Goal: Task Accomplishment & Management: Use online tool/utility

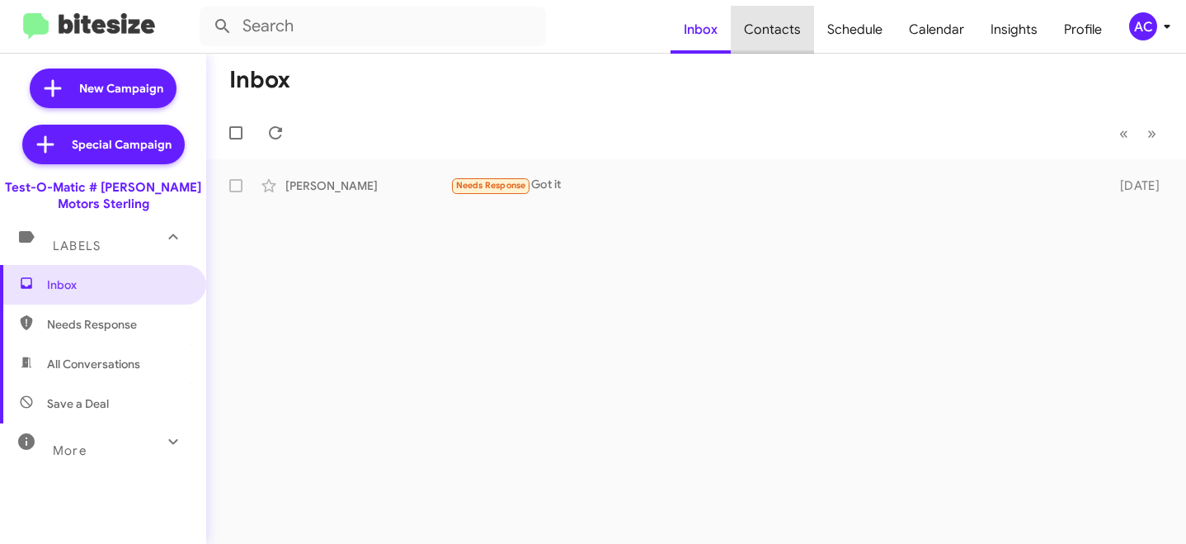
click at [783, 32] on span "Contacts" at bounding box center [772, 30] width 83 height 48
type input "in:groups"
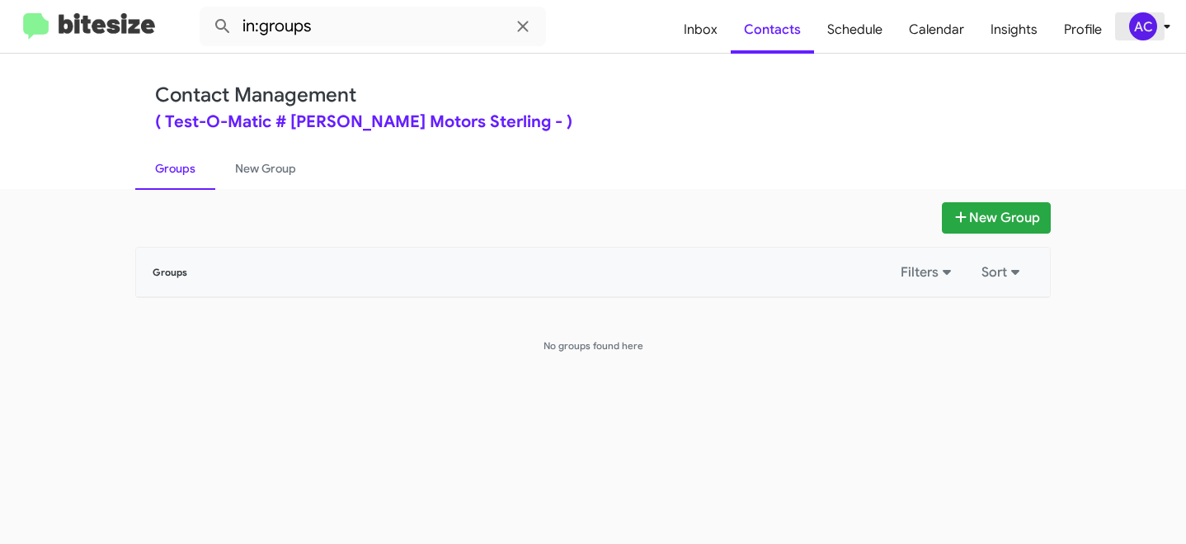
click at [1155, 17] on span "AC" at bounding box center [1154, 26] width 50 height 28
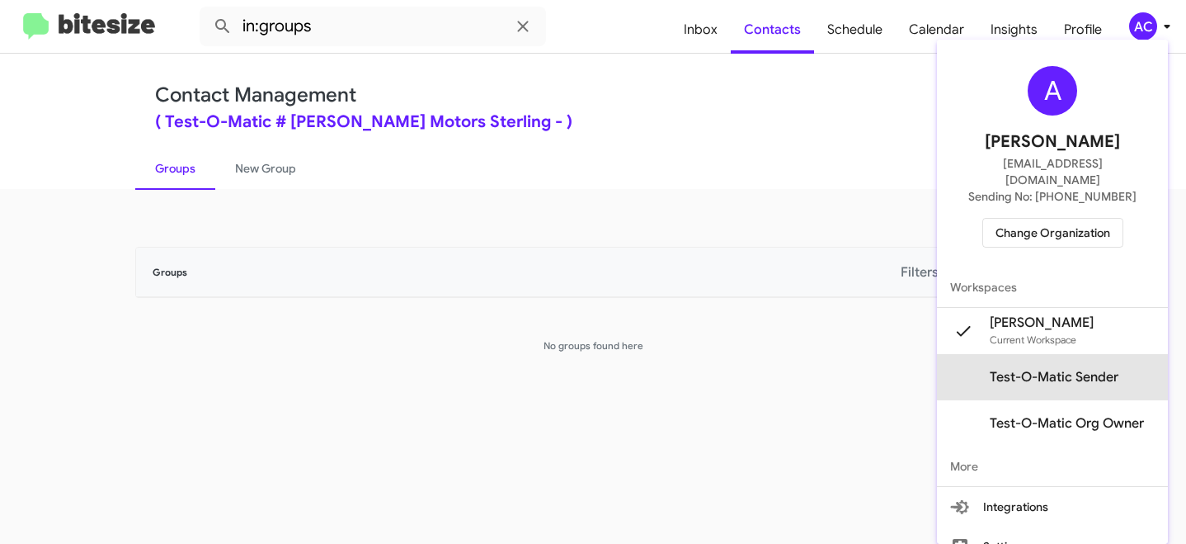
click at [1057, 369] on span "Test-O-Matic Sender" at bounding box center [1054, 377] width 129 height 17
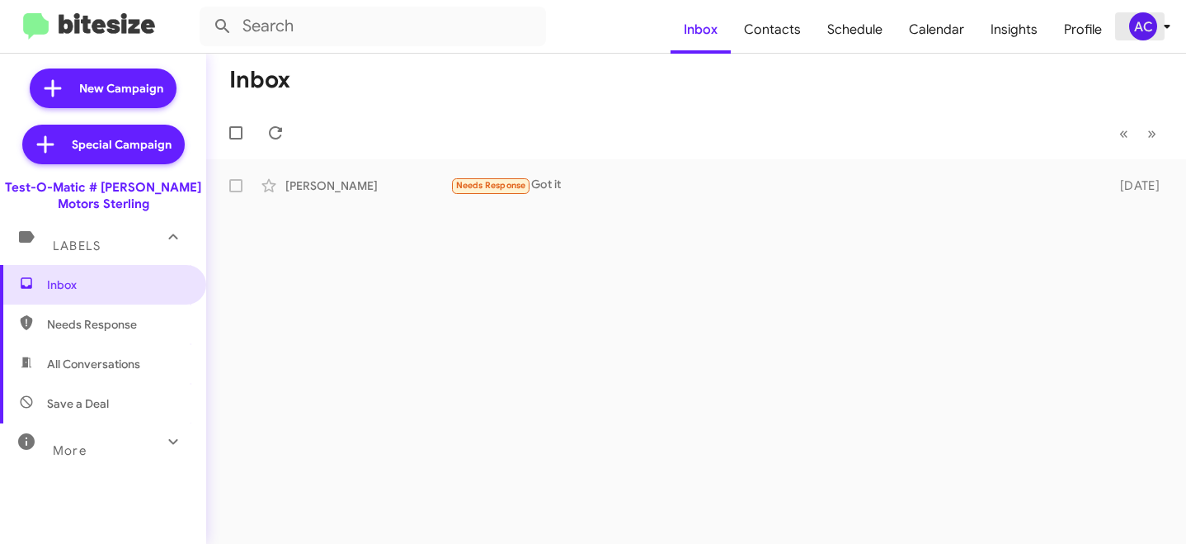
click at [1152, 21] on div "AC" at bounding box center [1144, 26] width 28 height 28
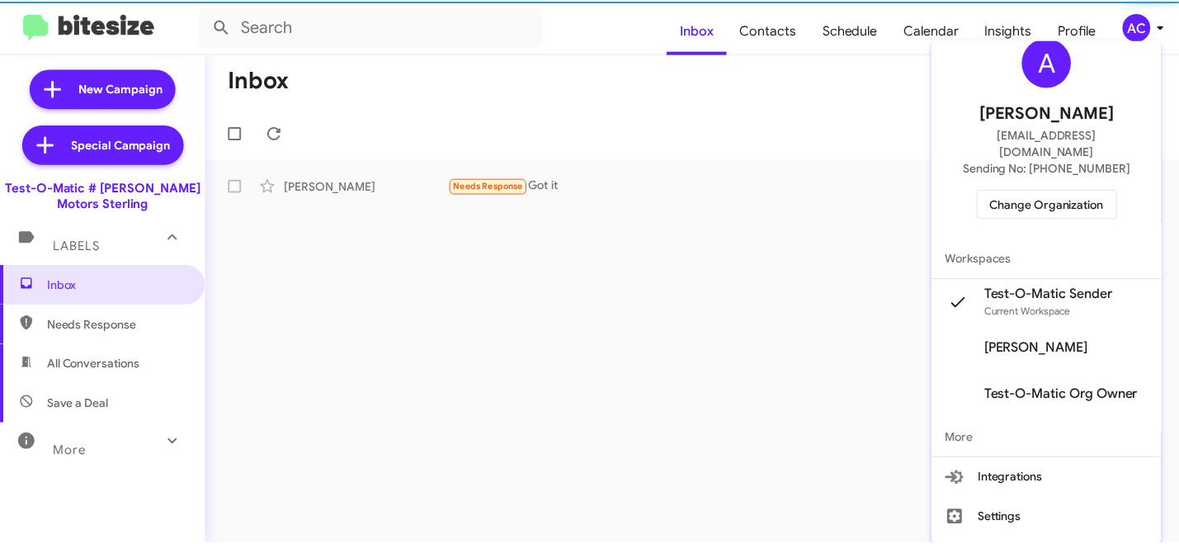
scroll to position [52, 0]
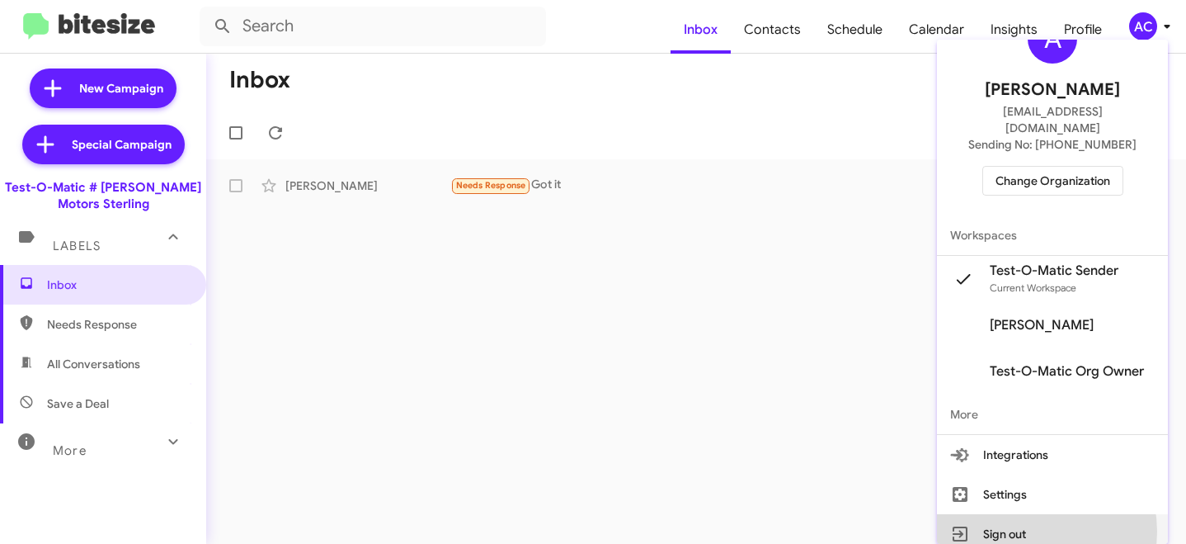
click at [1024, 515] on button "Sign out" at bounding box center [1052, 534] width 231 height 40
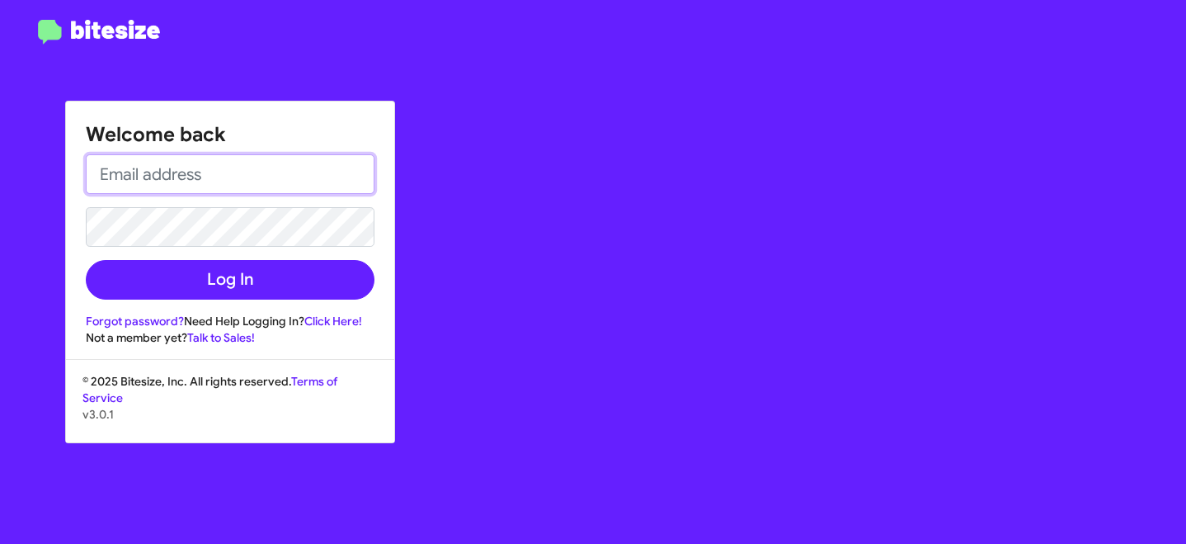
click at [185, 171] on input "email" at bounding box center [230, 174] width 289 height 40
type input "abhishek@bitesize.co"
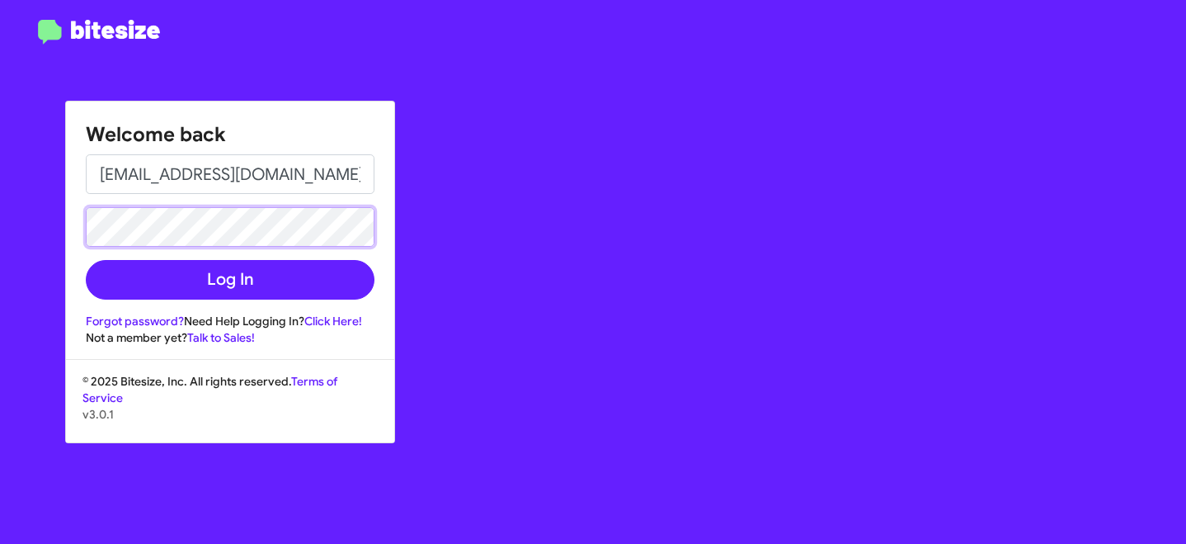
click at [86, 260] on button "Log In" at bounding box center [230, 280] width 289 height 40
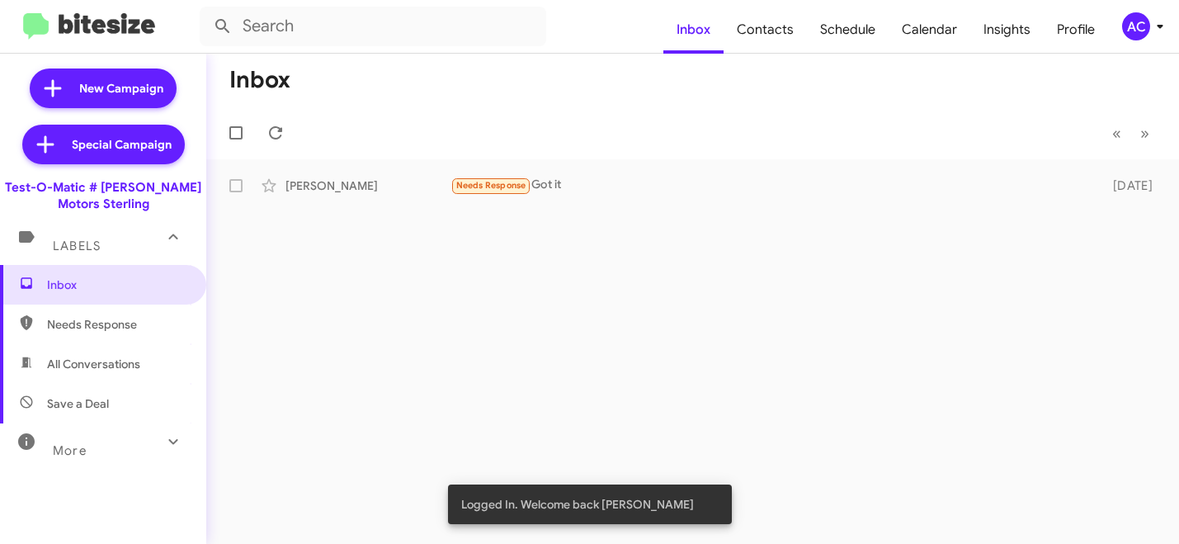
click at [1169, 20] on icon at bounding box center [1160, 27] width 20 height 20
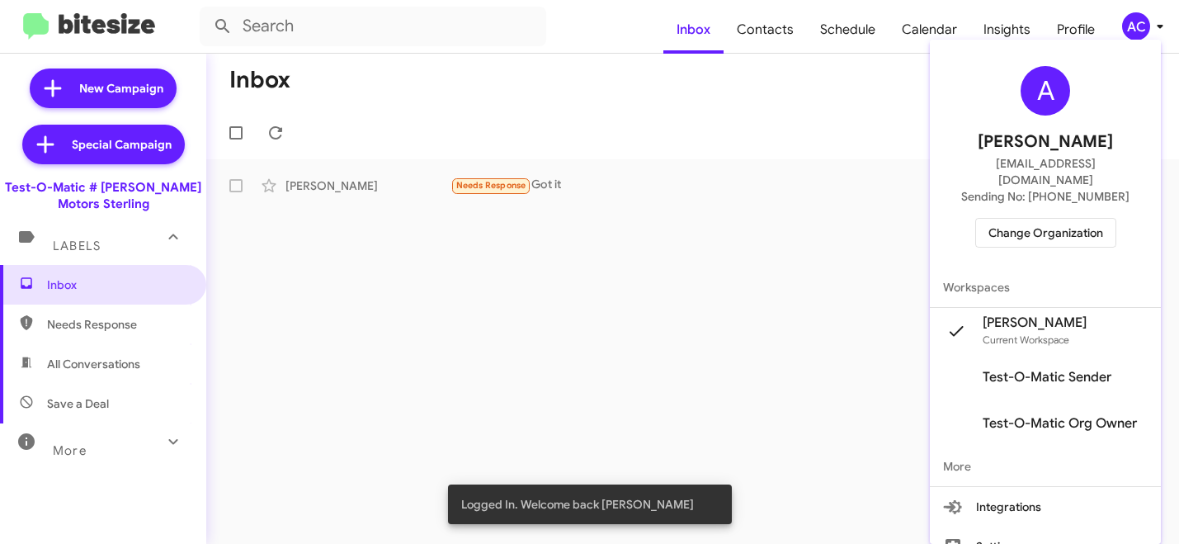
click at [1047, 369] on span "Test-O-Matic Sender" at bounding box center [1047, 377] width 129 height 17
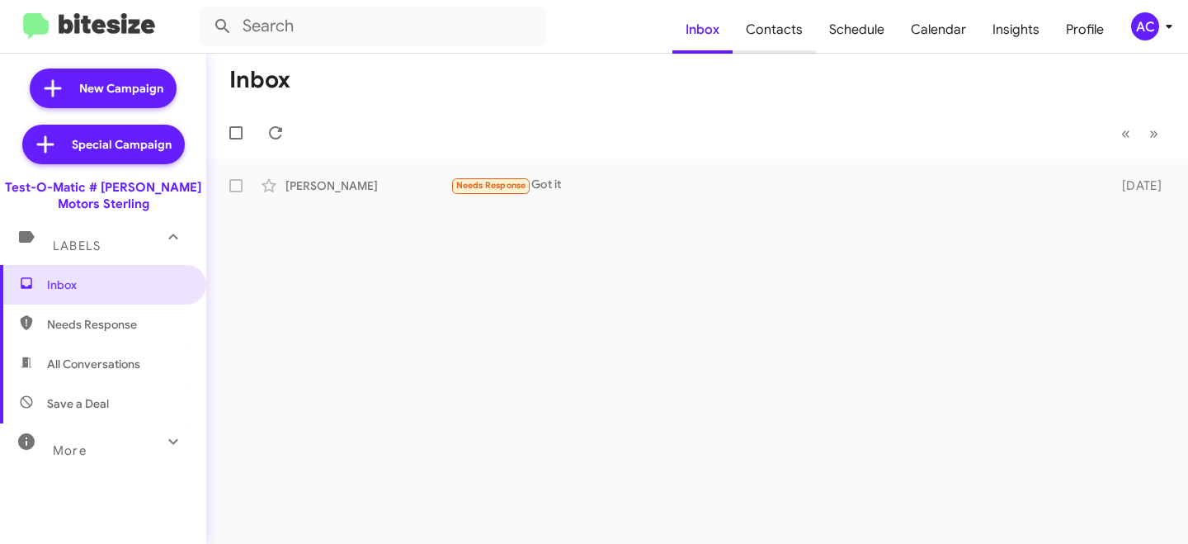
click at [795, 23] on span "Contacts" at bounding box center [774, 30] width 83 height 48
type input "in:groups"
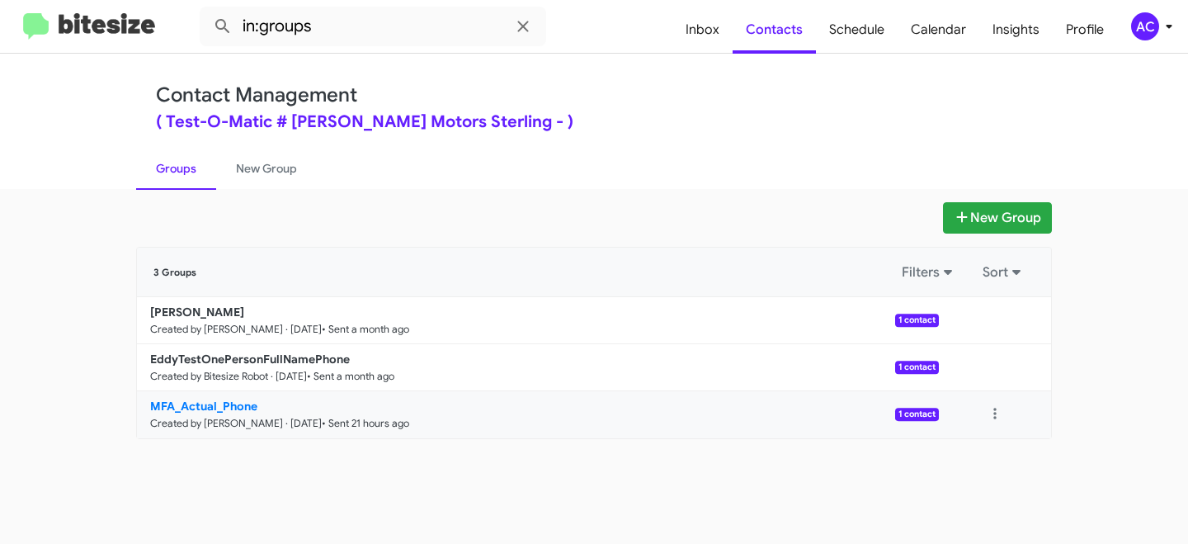
click at [228, 406] on b "MFA_Actual_Phone" at bounding box center [203, 406] width 107 height 15
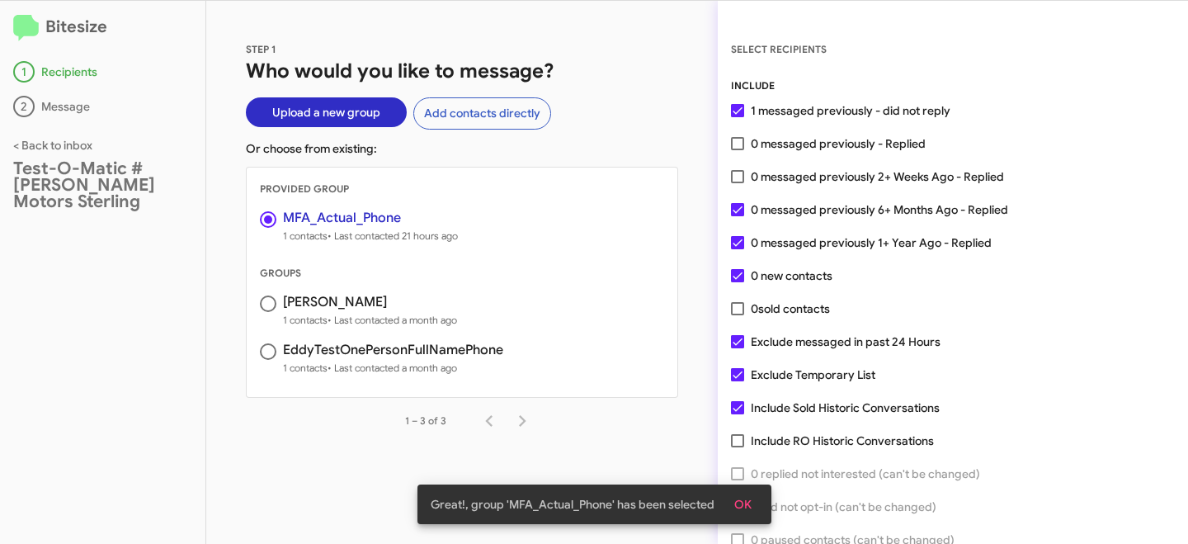
drag, startPoint x: 781, startPoint y: 369, endPoint x: 764, endPoint y: 395, distance: 31.6
click at [781, 370] on span "Exclude Temporary List" at bounding box center [813, 375] width 125 height 20
click at [738, 381] on input "Exclude Temporary List" at bounding box center [737, 381] width 1 height 1
checkbox input "false"
click at [757, 404] on span "Include Sold Historic Conversations" at bounding box center [845, 408] width 189 height 20
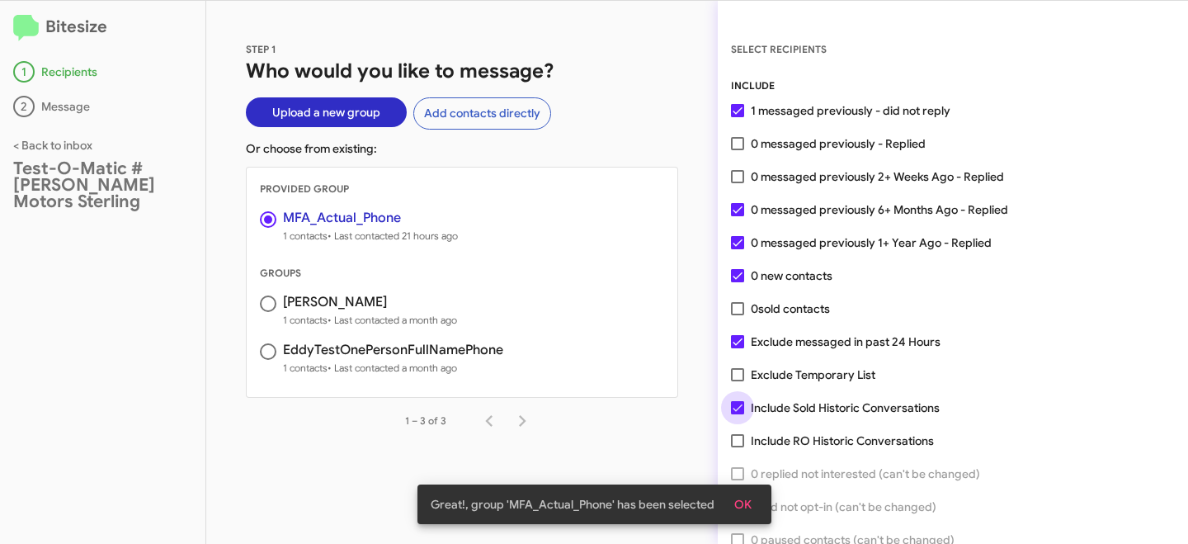
click at [738, 414] on input "Include Sold Historic Conversations" at bounding box center [737, 414] width 1 height 1
checkbox input "false"
click at [766, 336] on span "Exclude messaged in past 24 Hours" at bounding box center [846, 342] width 190 height 20
click at [738, 348] on input "Exclude messaged in past 24 Hours" at bounding box center [737, 348] width 1 height 1
checkbox input "false"
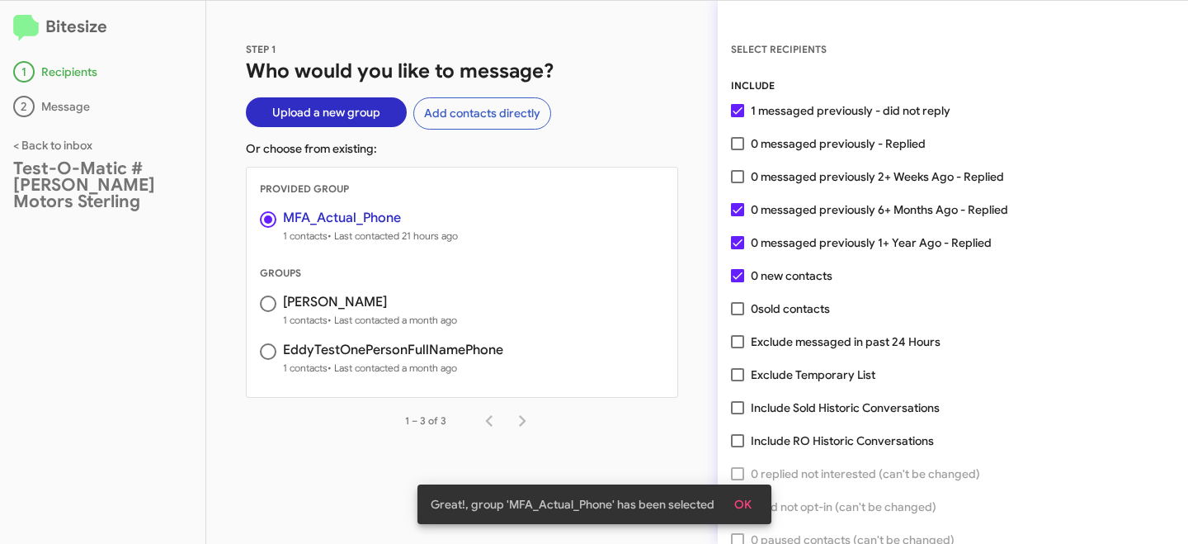
click at [754, 272] on span "0 new contacts" at bounding box center [792, 276] width 82 height 20
click at [738, 282] on input "0 new contacts" at bounding box center [737, 282] width 1 height 1
checkbox input "false"
drag, startPoint x: 743, startPoint y: 246, endPoint x: 737, endPoint y: 214, distance: 32.8
click at [743, 246] on span at bounding box center [737, 242] width 13 height 13
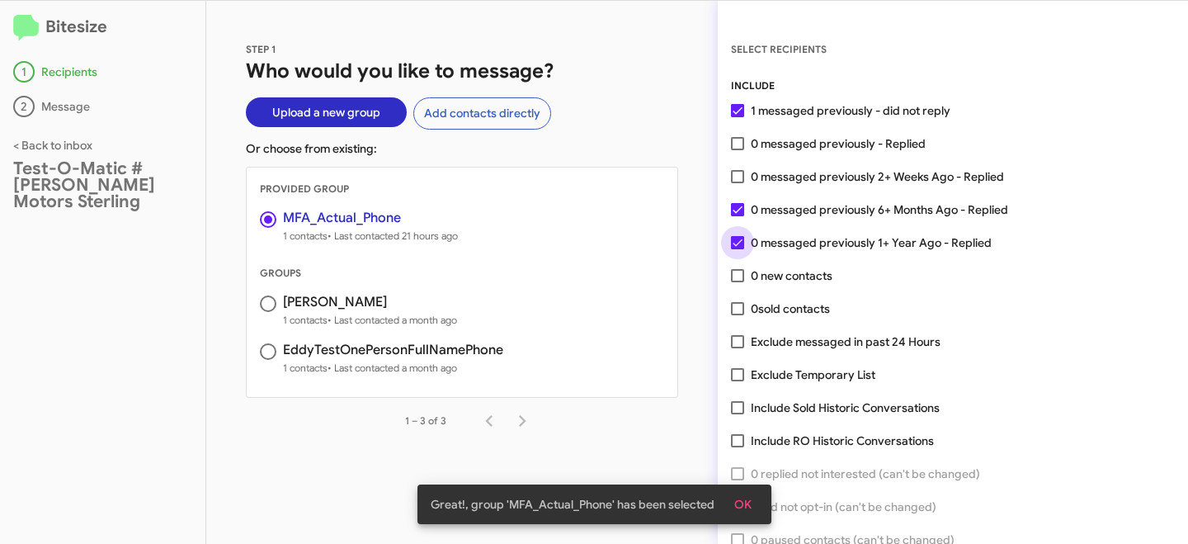
click at [738, 249] on input "0 messaged previously 1+ Year Ago - Replied" at bounding box center [737, 249] width 1 height 1
checkbox input "false"
click at [738, 211] on span at bounding box center [737, 209] width 13 height 13
click at [738, 216] on input "0 messaged previously 6+ Months Ago - Replied" at bounding box center [737, 216] width 1 height 1
checkbox input "false"
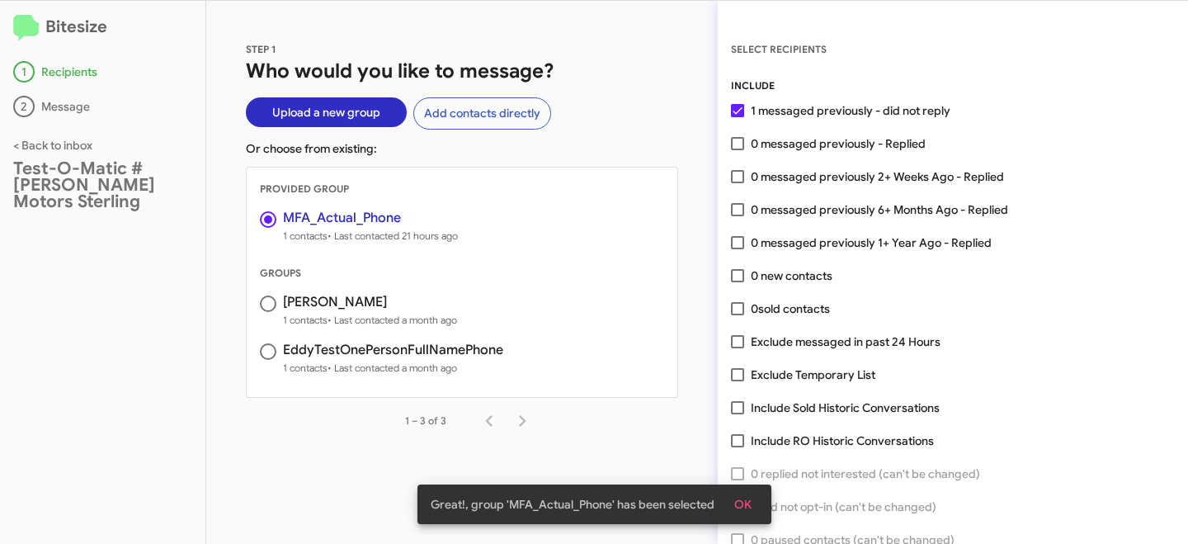
click at [750, 500] on button "OK" at bounding box center [743, 504] width 44 height 30
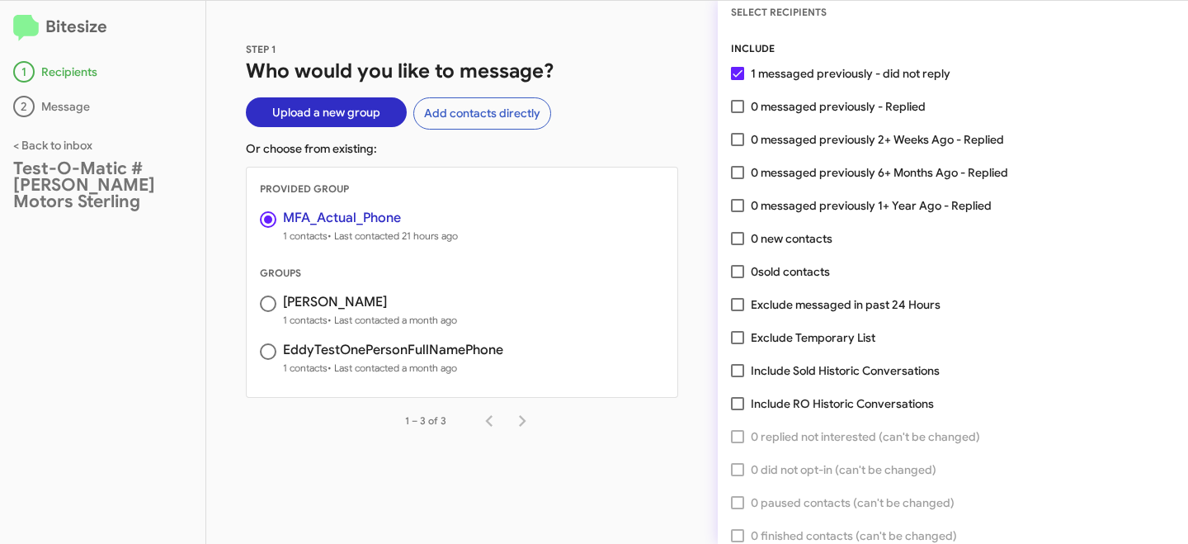
scroll to position [82, 0]
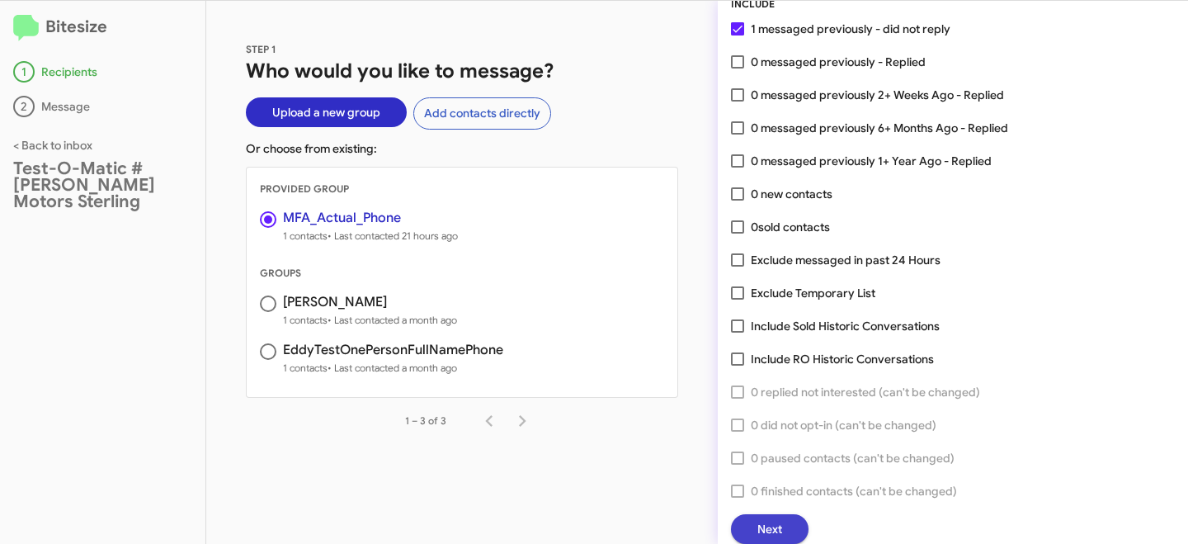
click at [777, 516] on span "Next" at bounding box center [769, 529] width 25 height 30
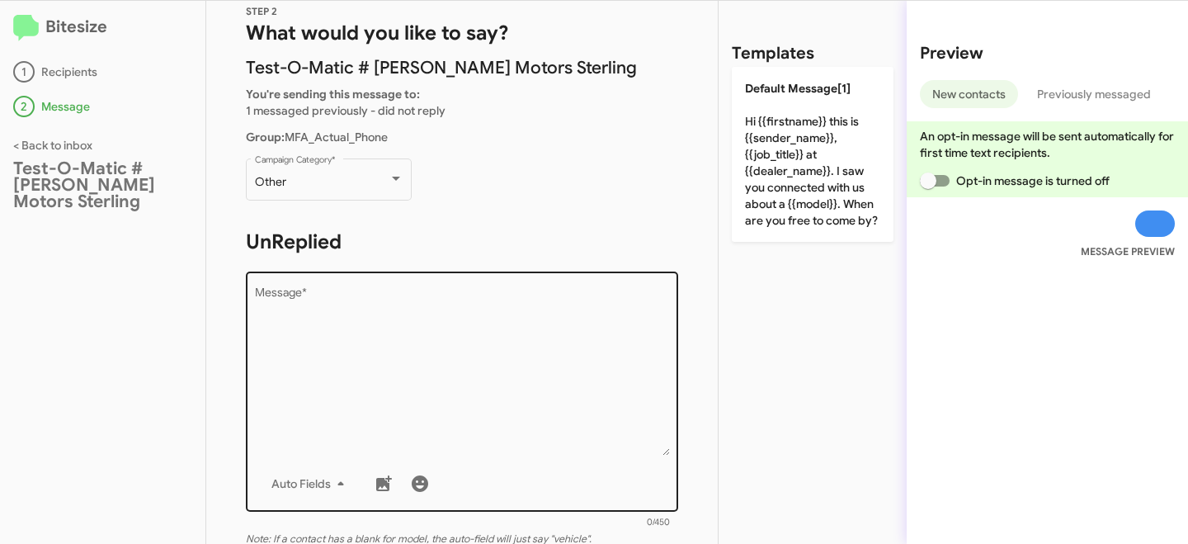
scroll to position [131, 0]
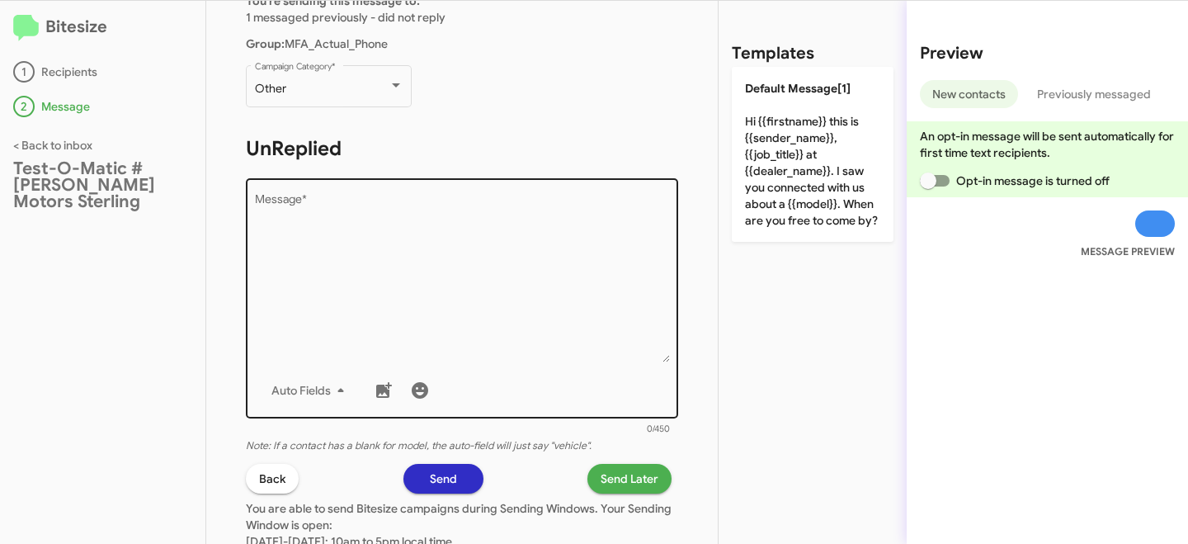
click at [384, 327] on textarea "Message *" at bounding box center [462, 278] width 415 height 168
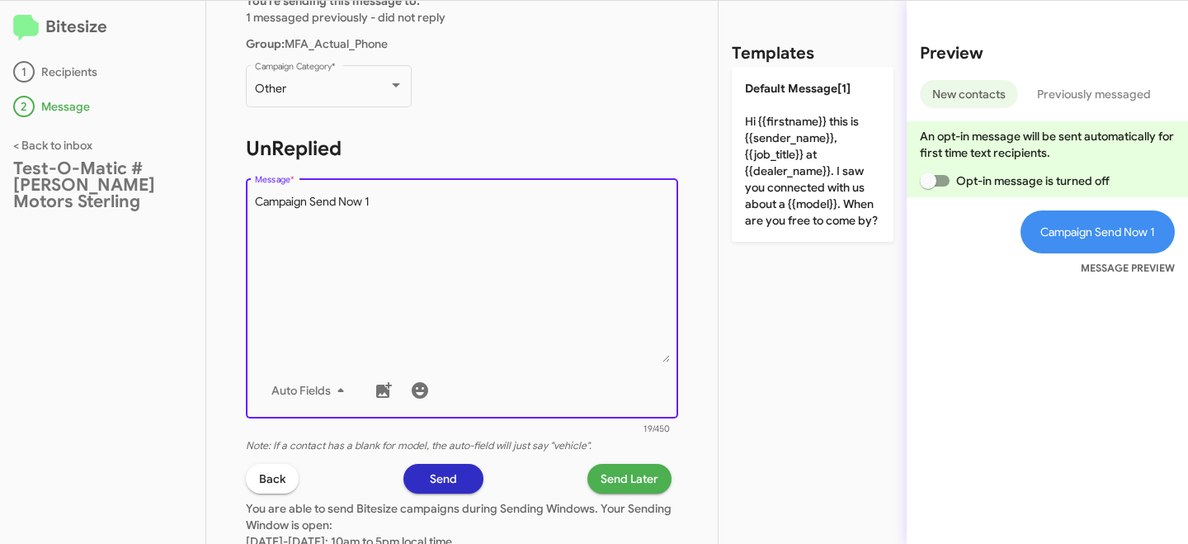
type textarea "Campaign Send Now 1"
click at [442, 483] on span "Send" at bounding box center [443, 479] width 27 height 30
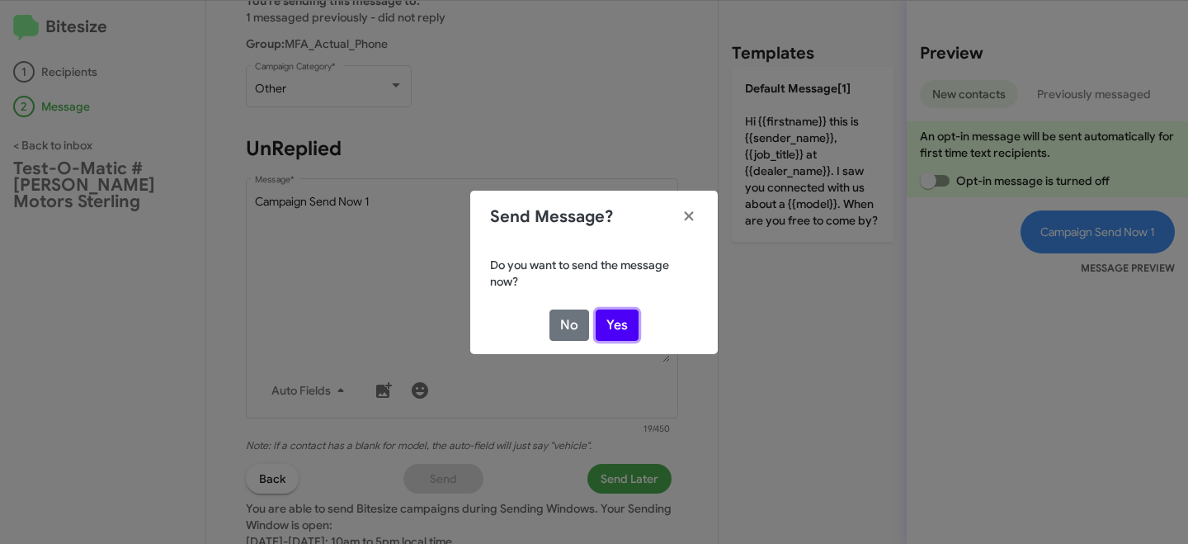
click at [618, 319] on button "Yes" at bounding box center [617, 324] width 43 height 31
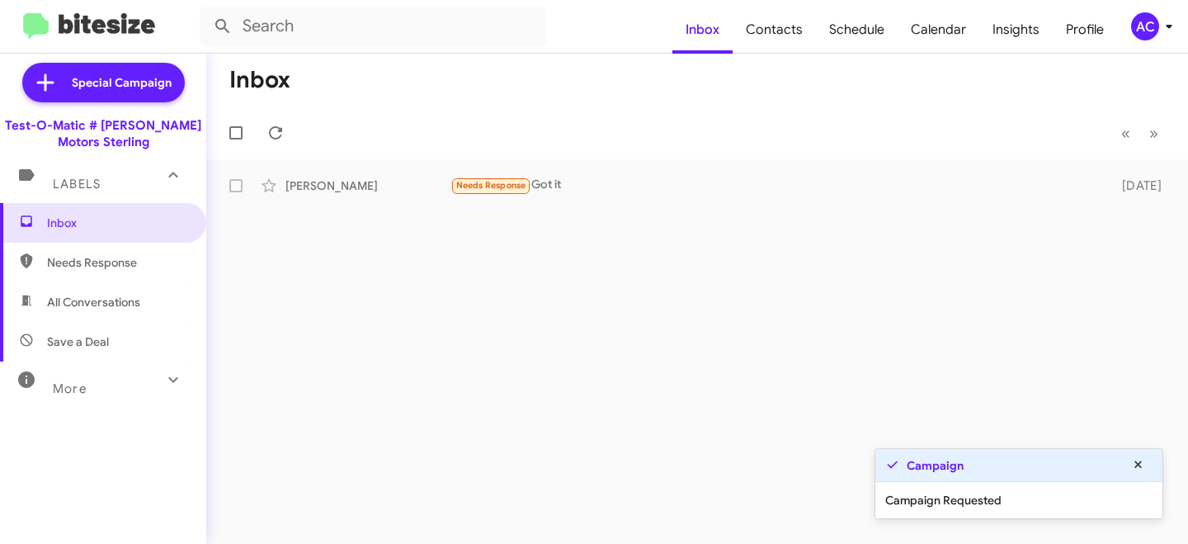
scroll to position [67, 0]
